Goal: Information Seeking & Learning: Check status

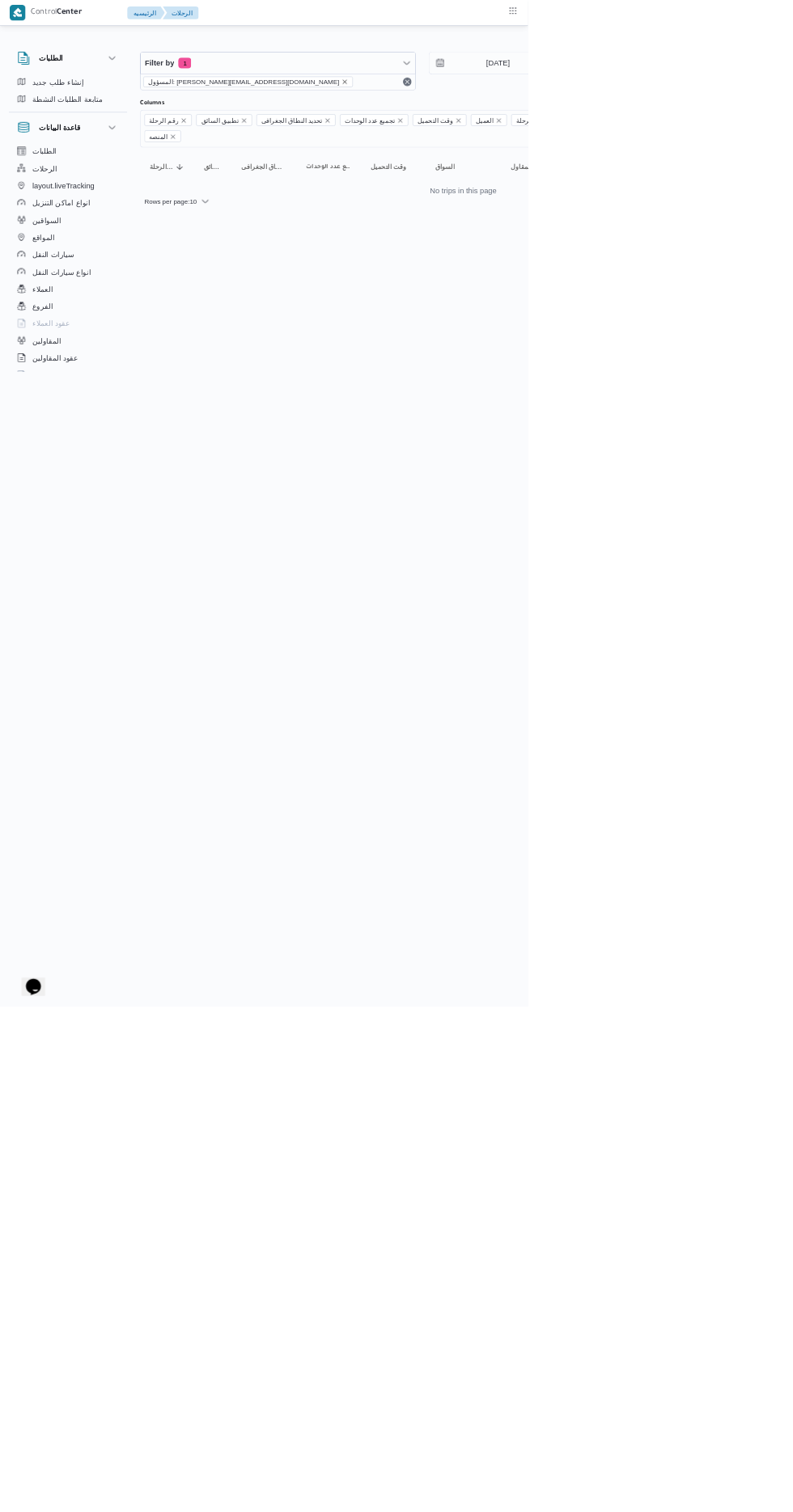
click at [514, 122] on icon "remove selected entity" at bounding box center [517, 123] width 7 height 7
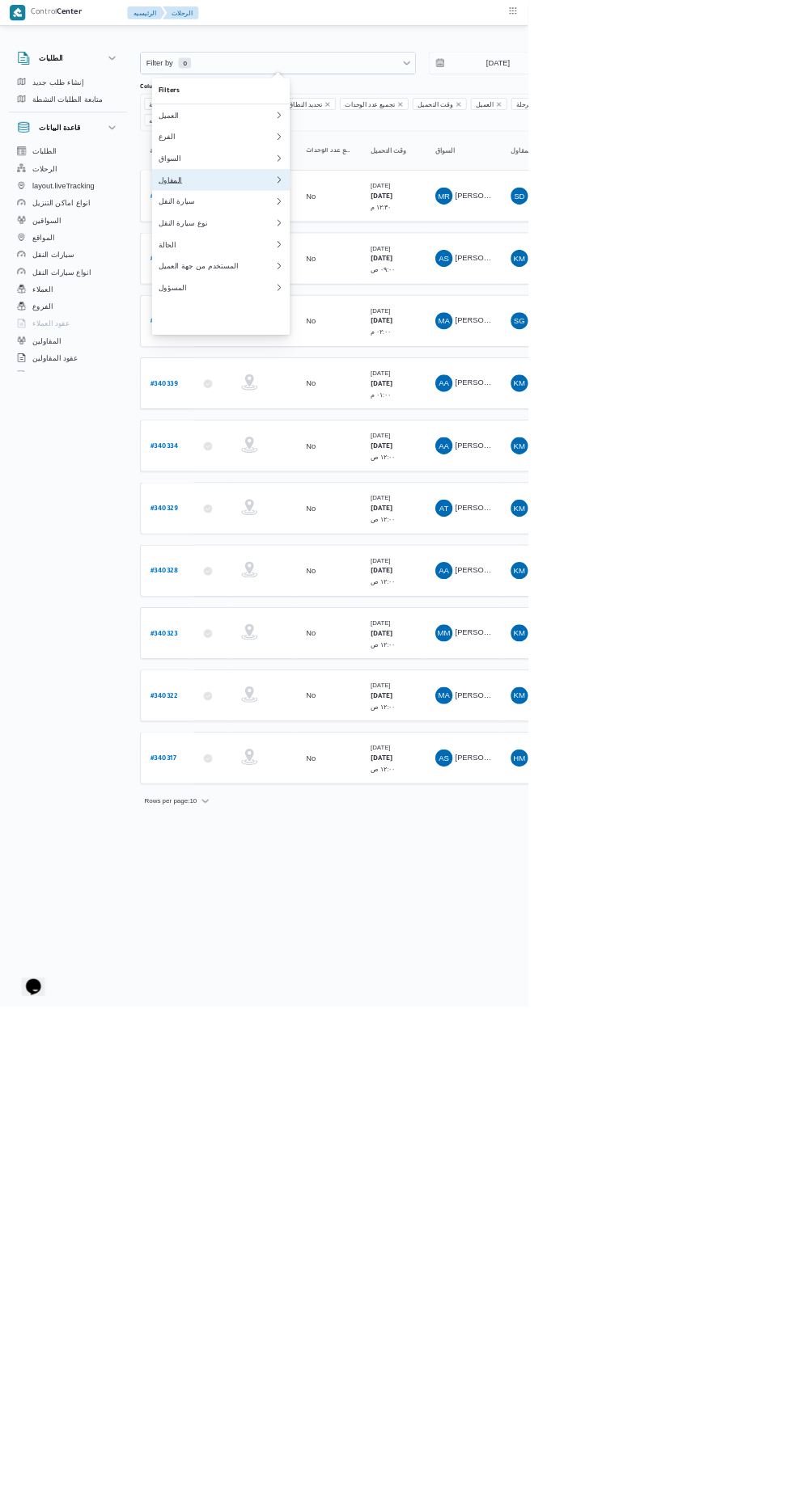
click at [308, 277] on div "المقاول" at bounding box center [326, 270] width 175 height 13
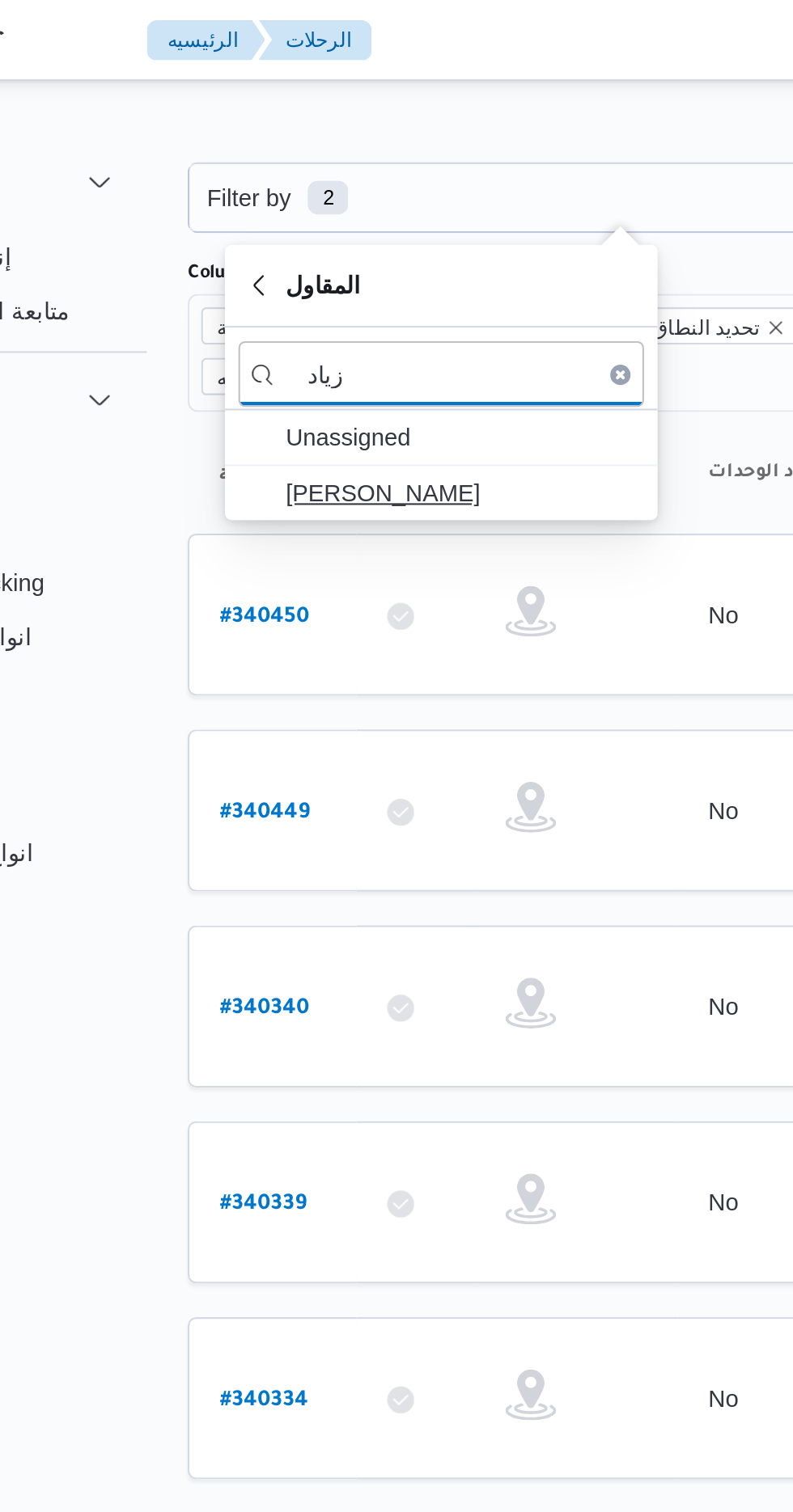
type input "زياد"
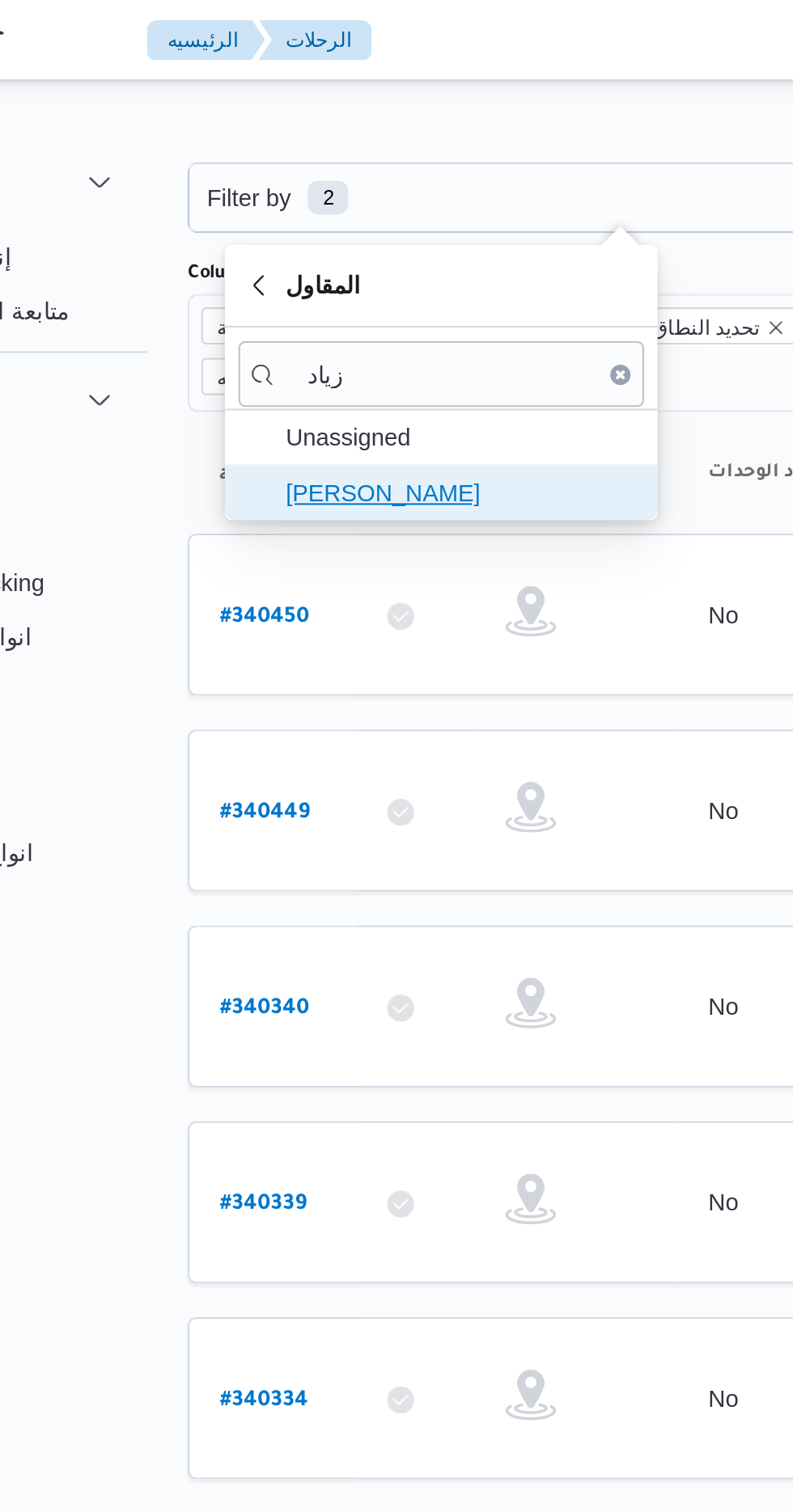
click at [371, 237] on span "[PERSON_NAME]" at bounding box center [341, 236] width 169 height 20
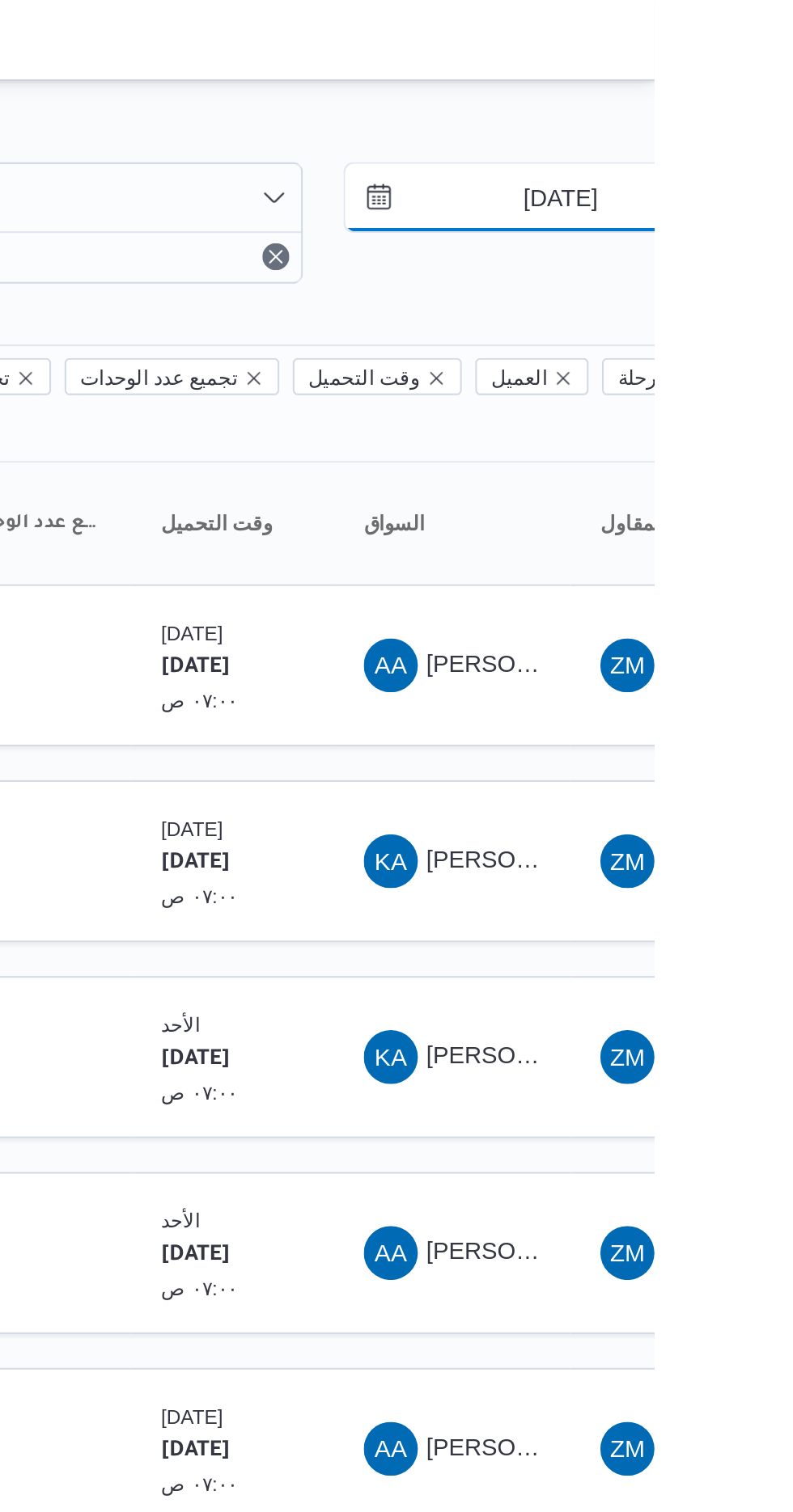
click at [741, 94] on input "[DATE]" at bounding box center [735, 94] width 184 height 33
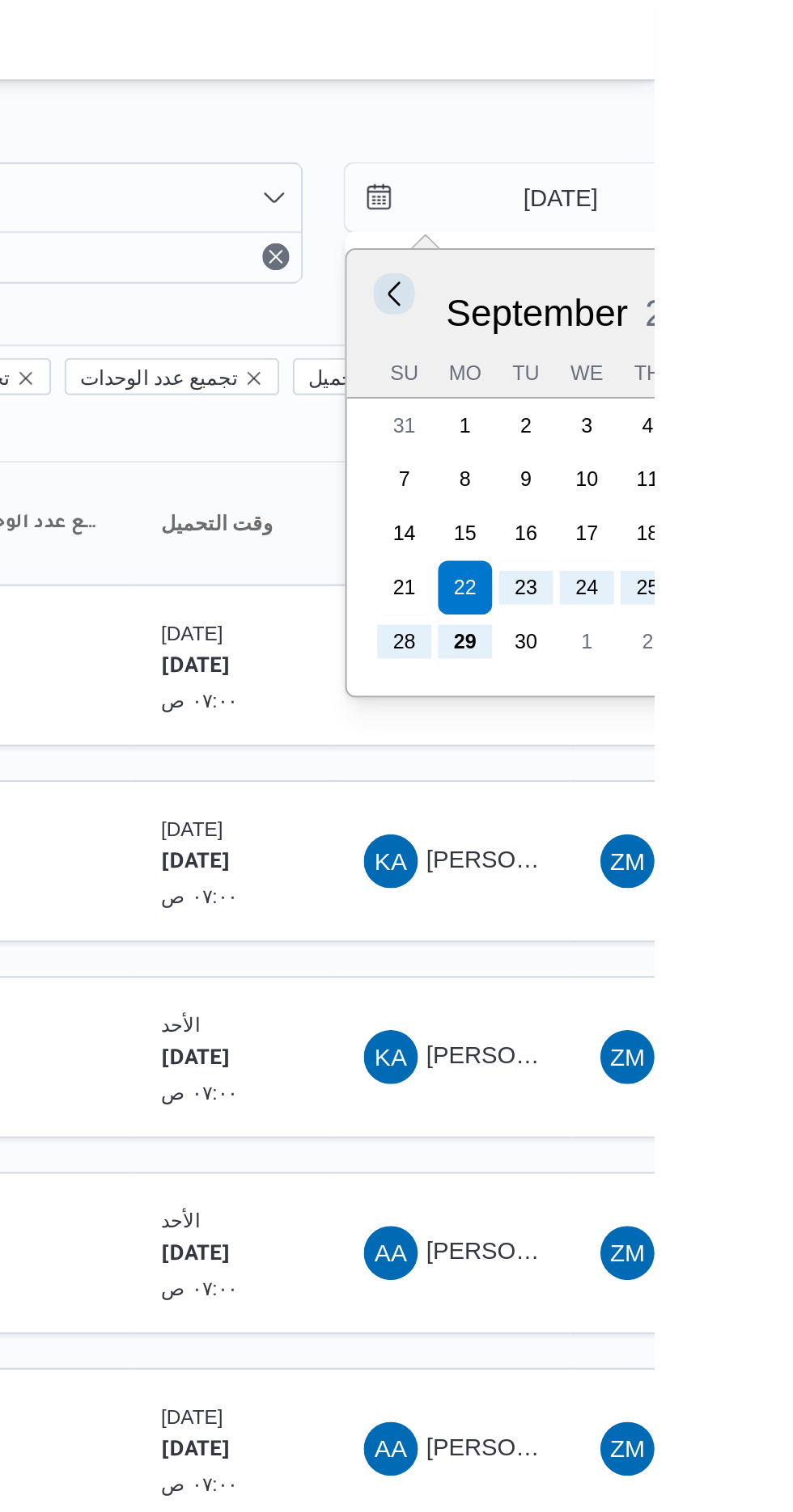
click at [672, 142] on button "Previous Month" at bounding box center [667, 140] width 15 height 15
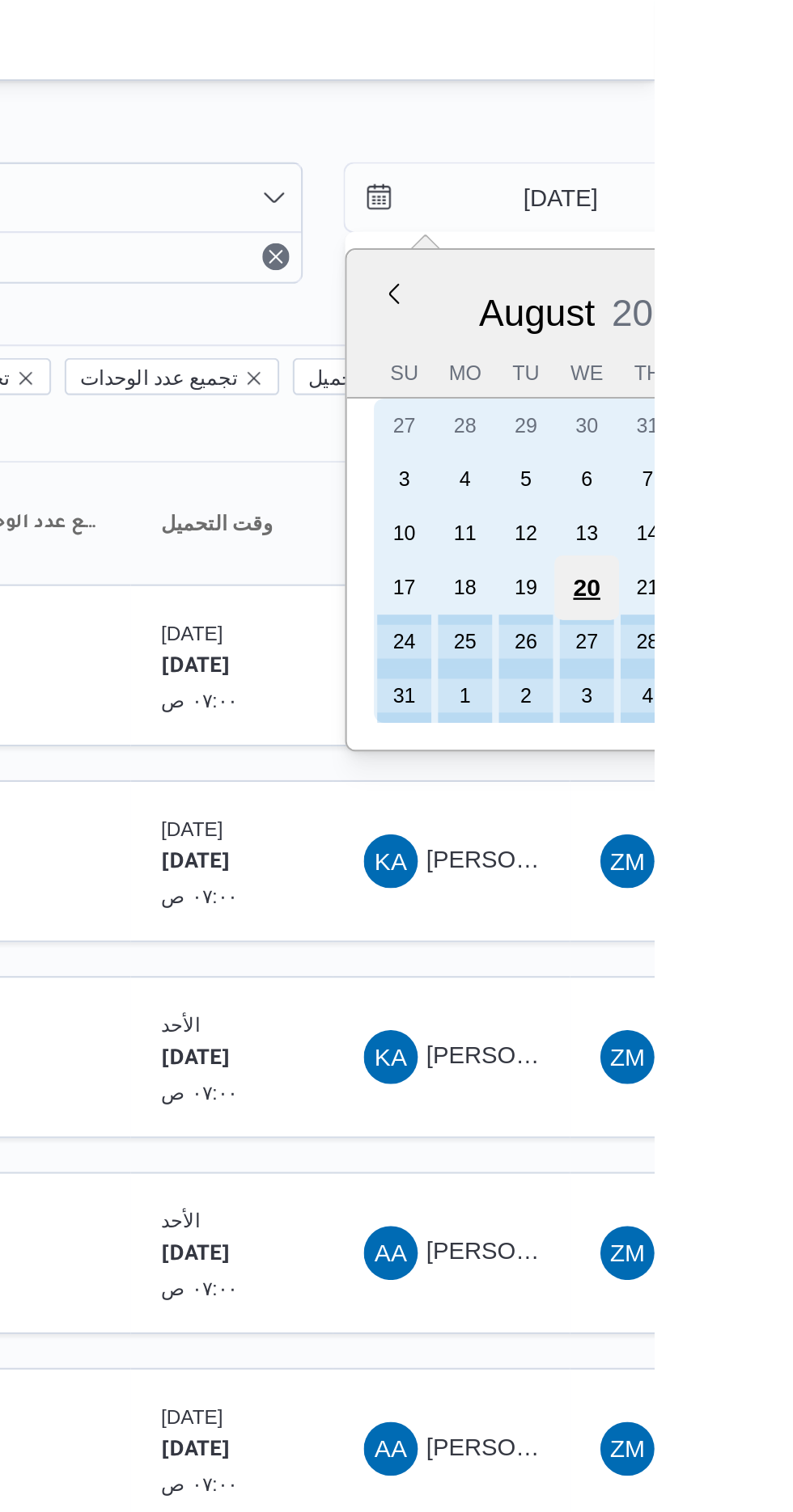
click at [760, 278] on div "20" at bounding box center [760, 281] width 31 height 31
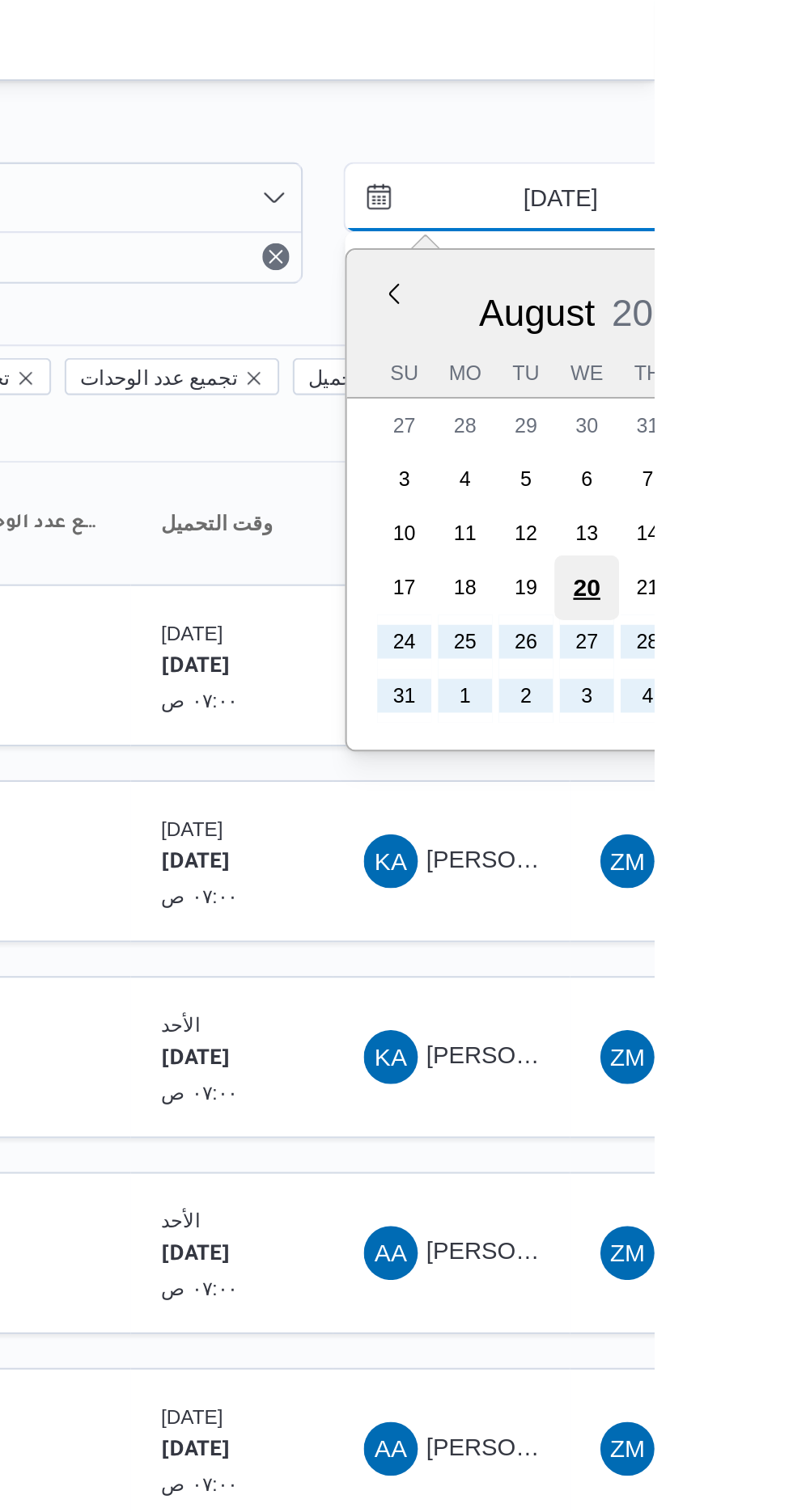
type input "[DATE]"
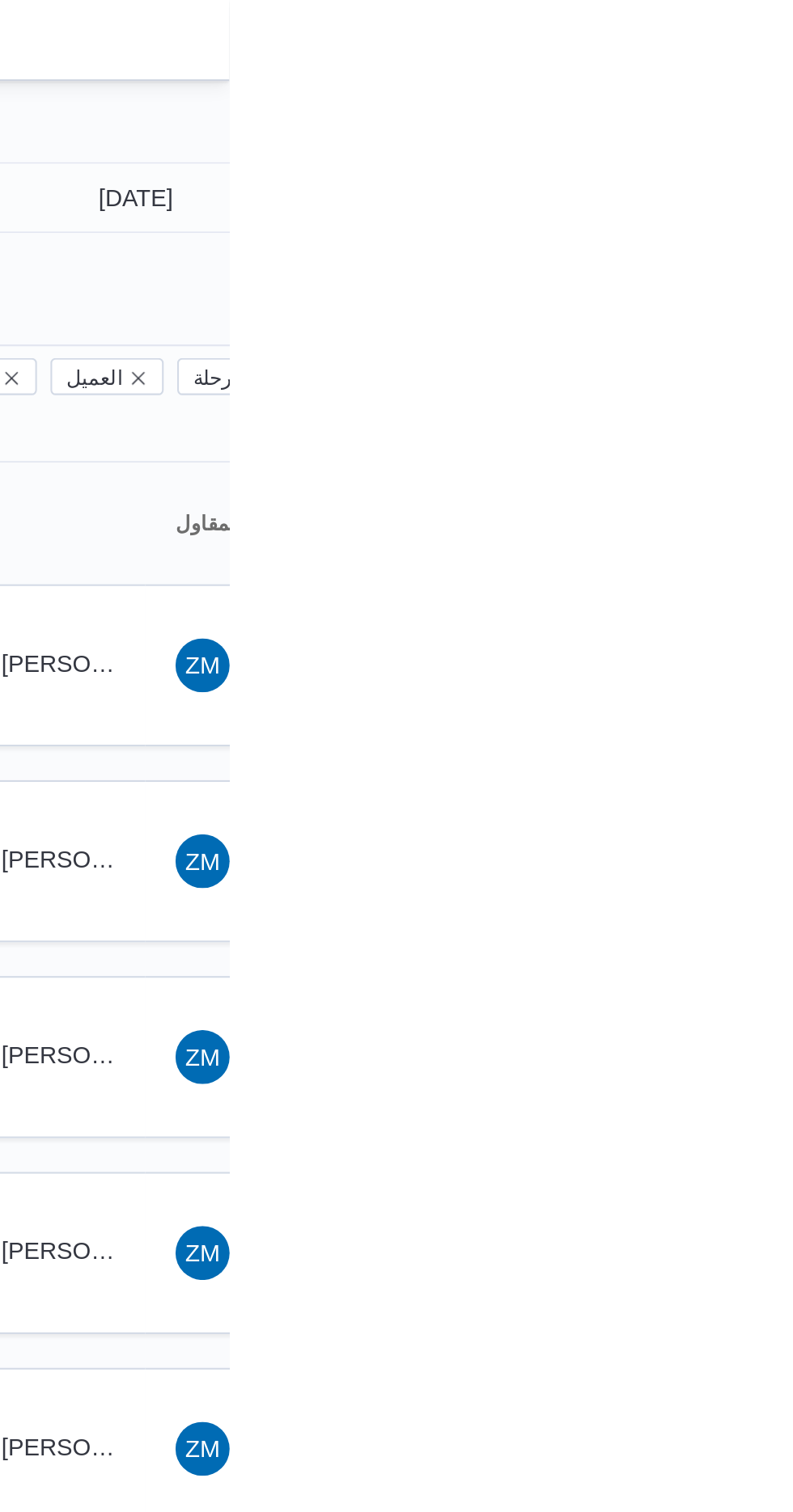
type input "[DATE]"
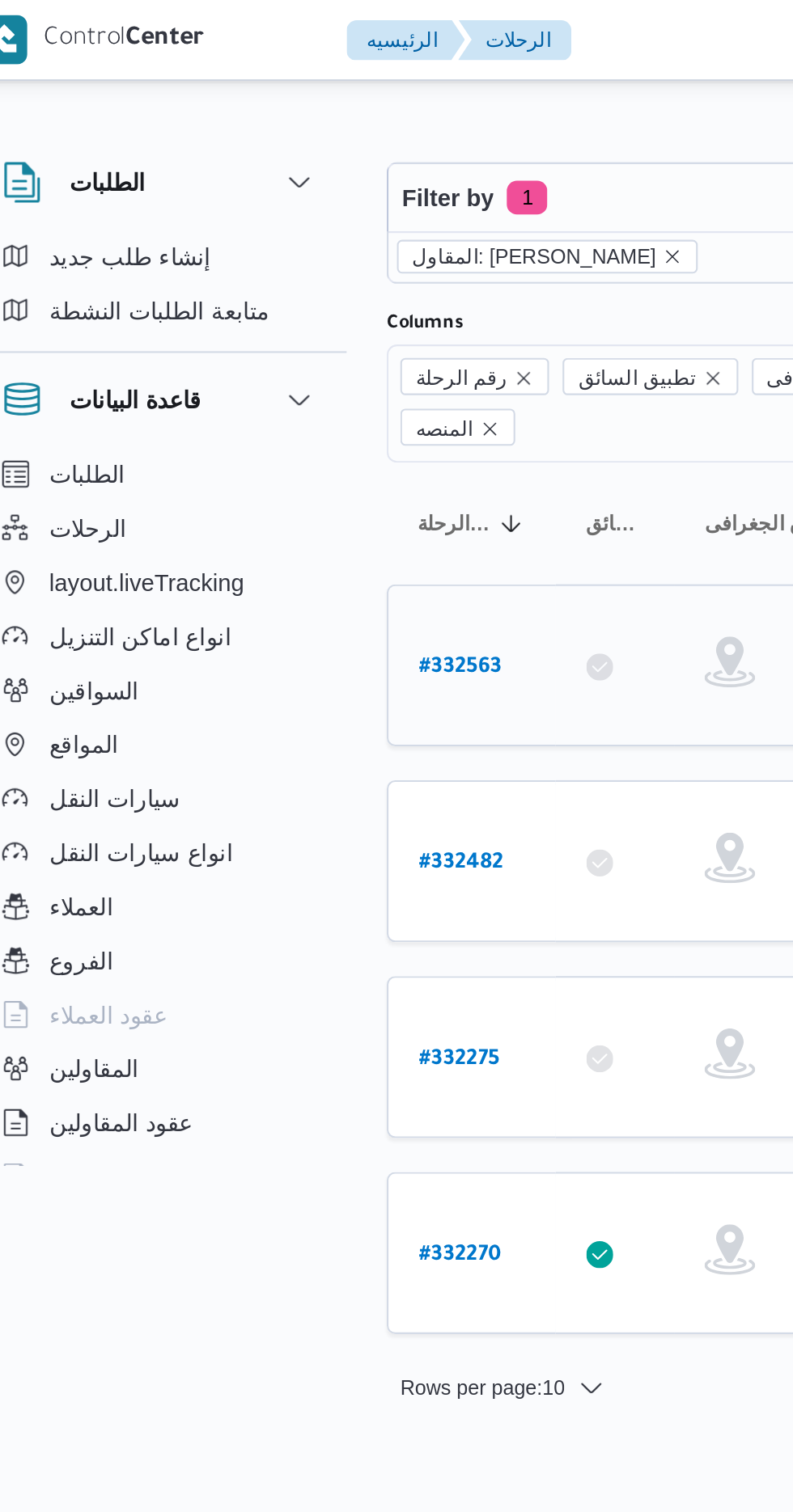
click at [252, 315] on b "# 332563" at bounding box center [245, 319] width 40 height 11
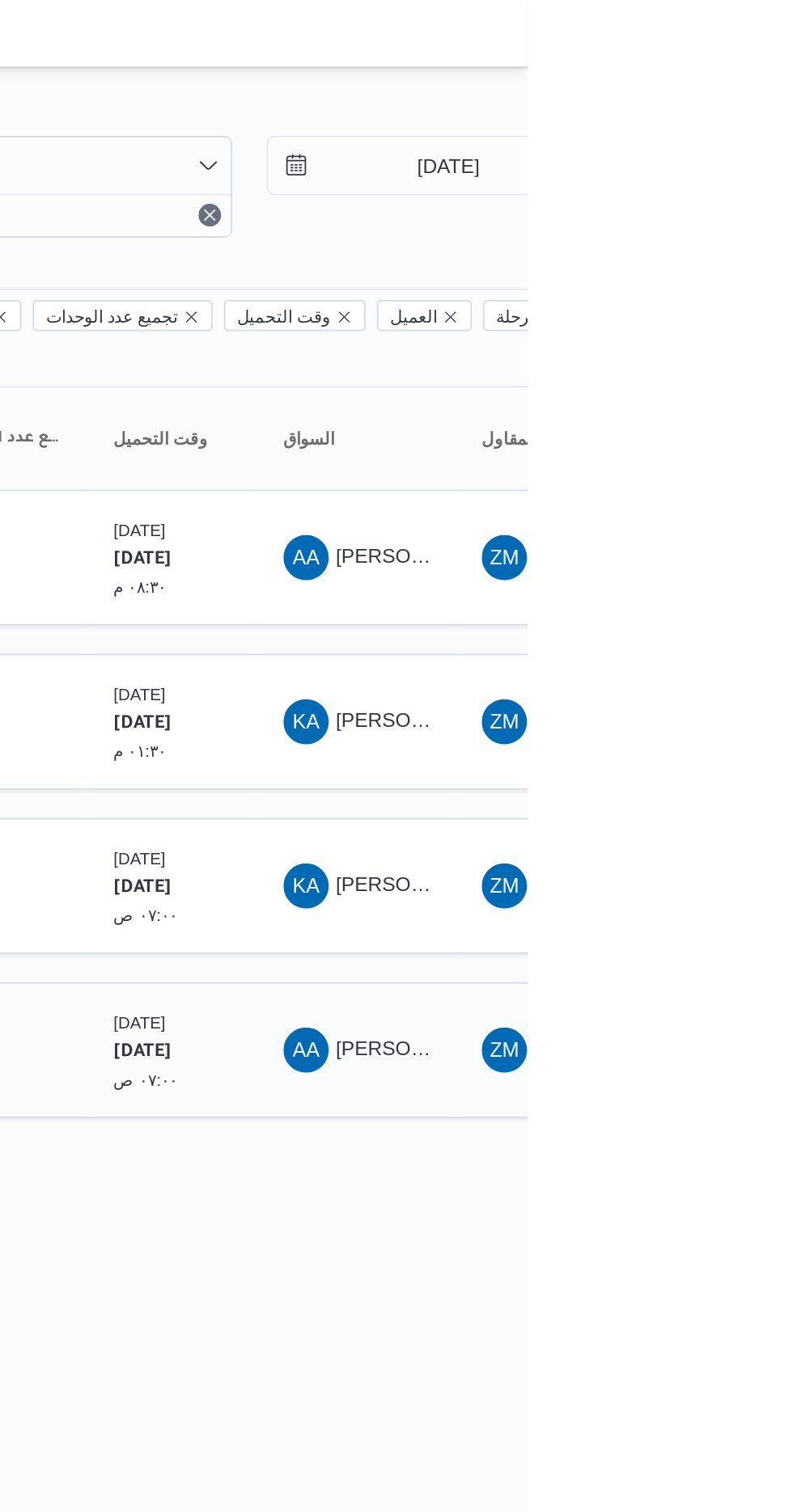
click at [704, 592] on span "[PERSON_NAME]" at bounding box center [730, 598] width 93 height 13
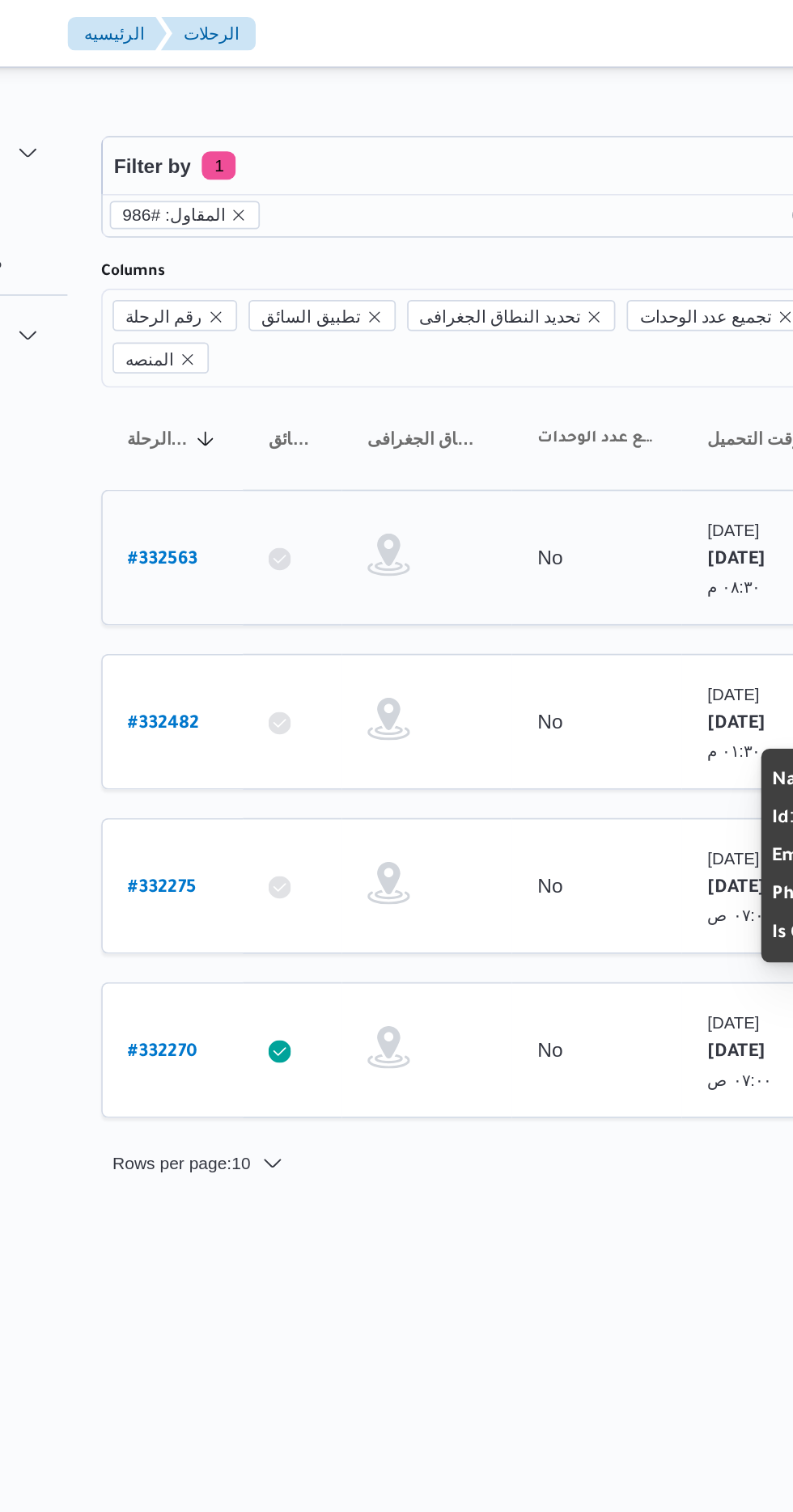
click at [236, 308] on link "# 332563" at bounding box center [245, 318] width 40 height 22
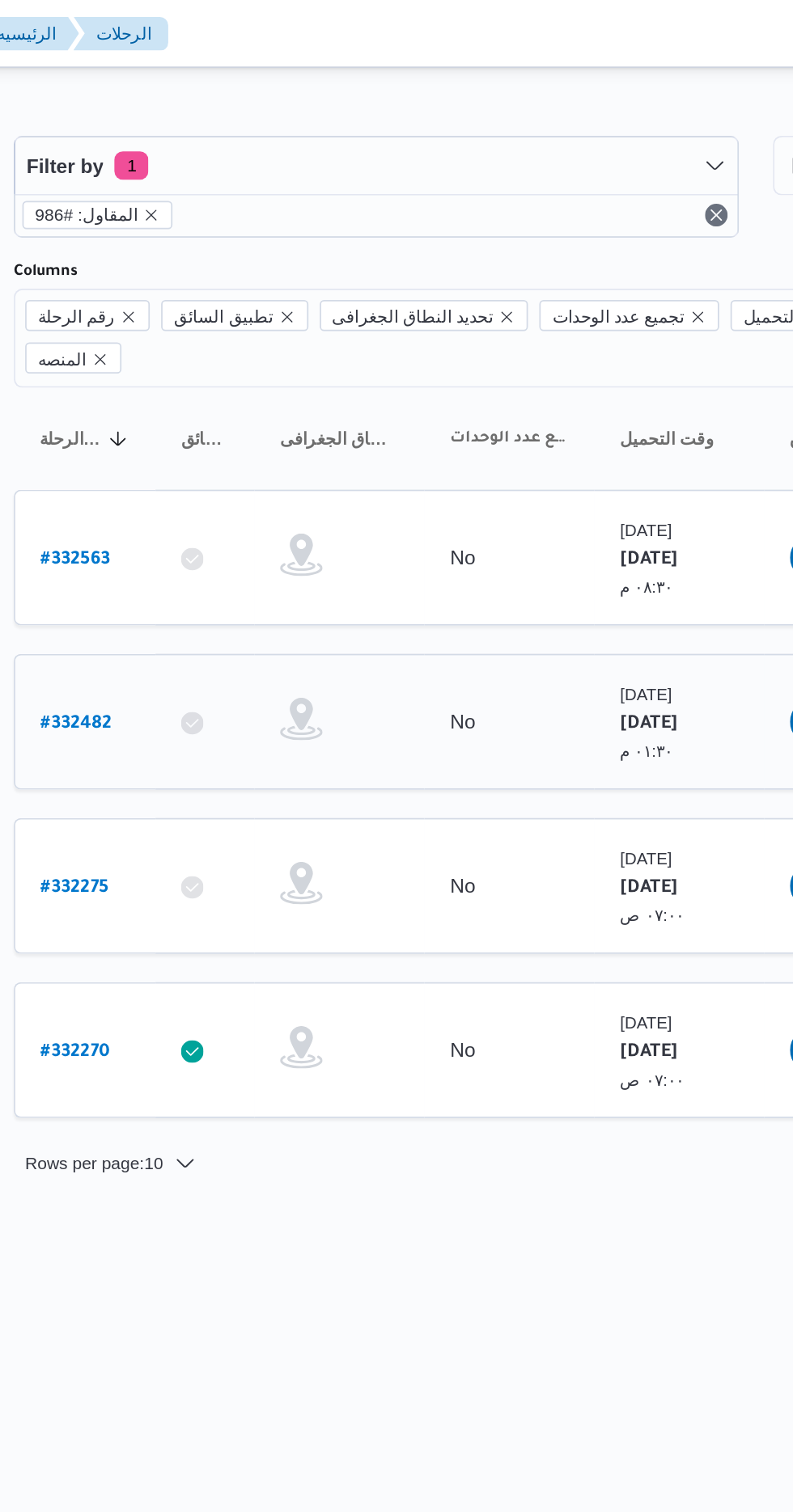
click at [250, 409] on b "# 332482" at bounding box center [245, 414] width 41 height 11
